Goal: Communication & Community: Answer question/provide support

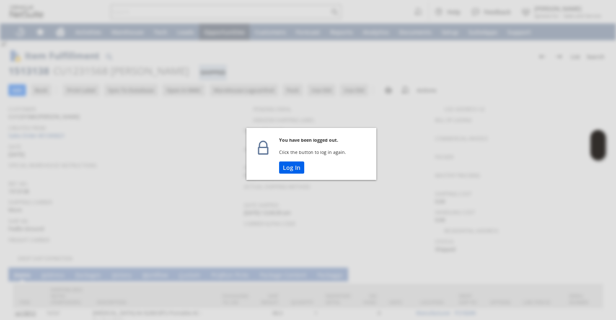
scroll to position [59, 0]
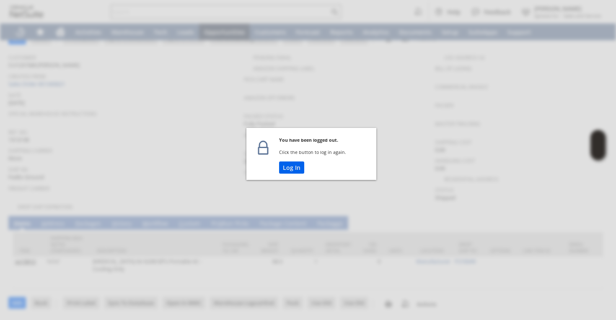
click at [290, 166] on button "Log In" at bounding box center [291, 167] width 25 height 12
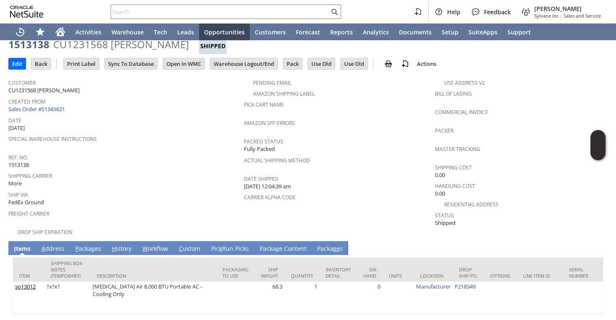
scroll to position [9, 0]
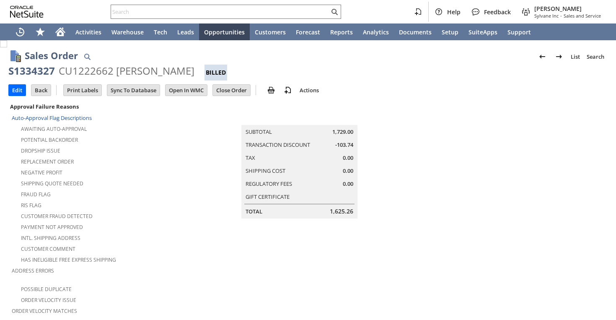
scroll to position [508, 0]
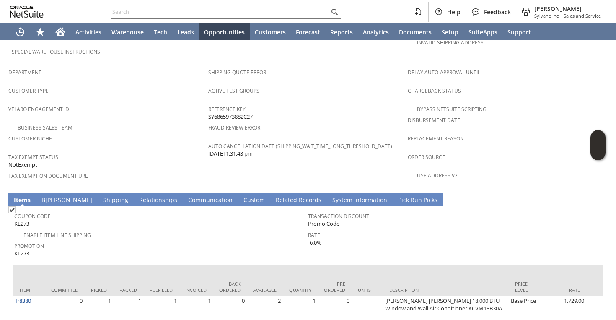
click at [186, 196] on link "C ommunication" at bounding box center [210, 200] width 49 height 9
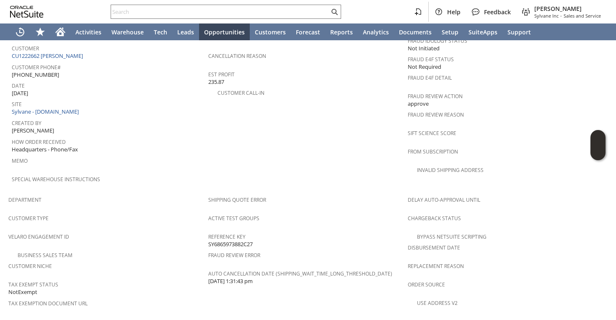
scroll to position [327, 0]
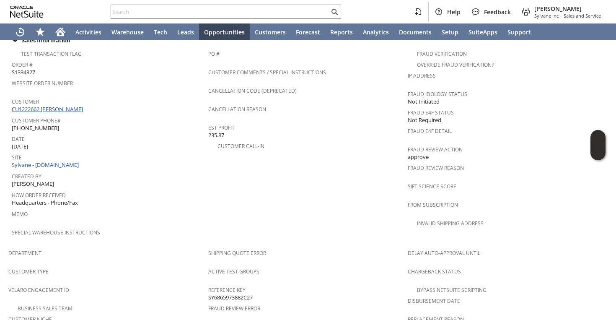
click at [58, 105] on link "CU1222662 Betty Nichols" at bounding box center [48, 109] width 73 height 8
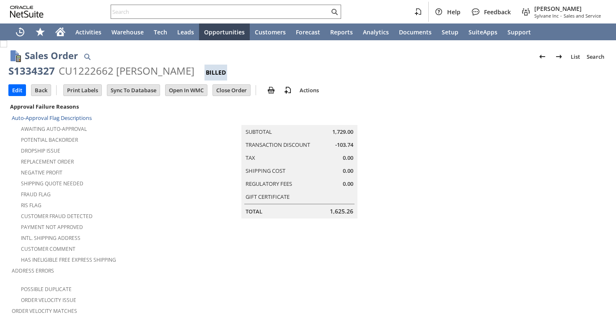
scroll to position [508, 0]
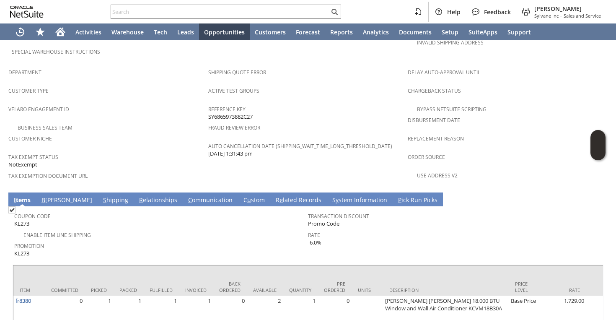
click at [183, 192] on td "C ommunication" at bounding box center [210, 199] width 55 height 14
click at [186, 196] on link "C ommunication" at bounding box center [210, 200] width 49 height 9
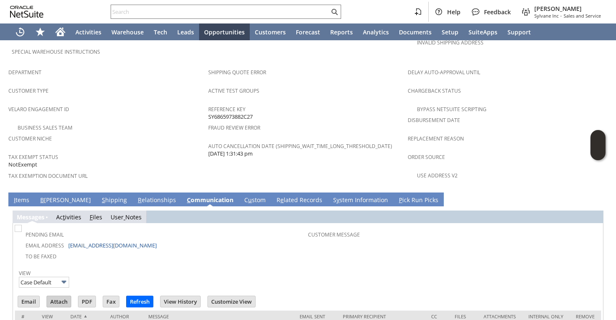
scroll to position [0, 0]
click at [31, 296] on input "Email" at bounding box center [28, 301] width 21 height 11
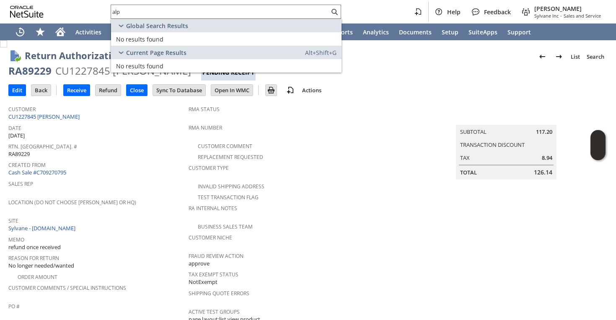
scroll to position [187, 0]
